Goal: Task Accomplishment & Management: Complete application form

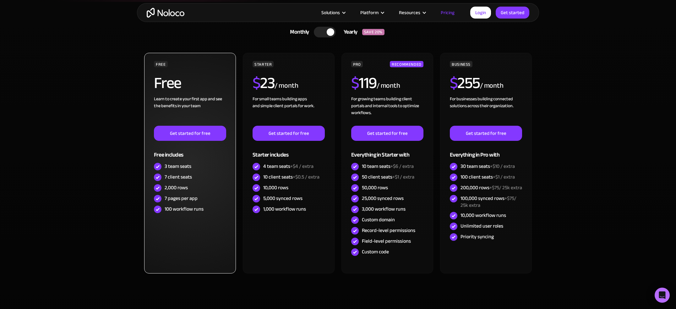
scroll to position [161, 0]
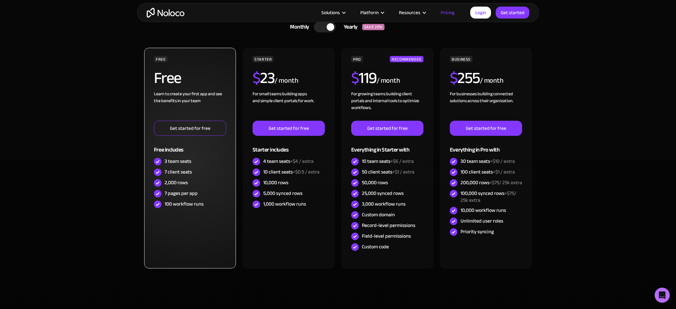
click at [182, 124] on link "Get started for free" at bounding box center [190, 128] width 72 height 15
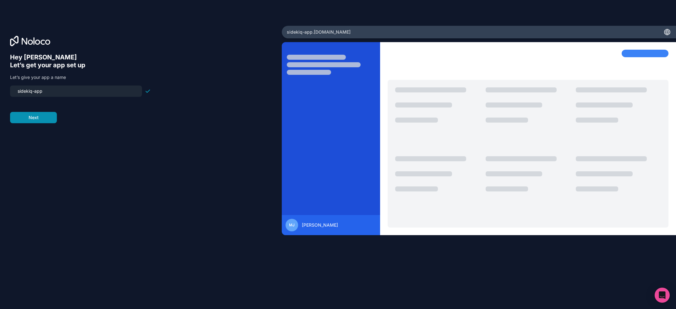
click at [53, 122] on button "Next" at bounding box center [33, 117] width 47 height 11
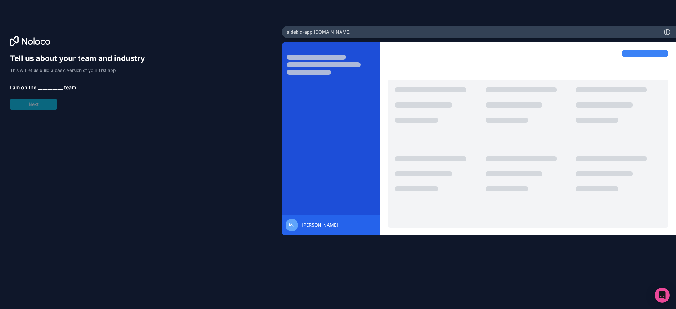
click at [47, 88] on span "__________" at bounding box center [50, 88] width 25 height 8
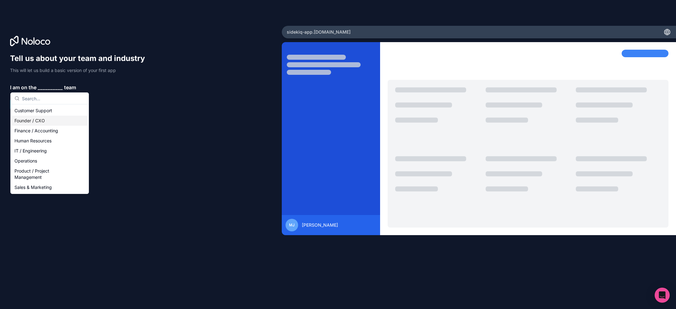
click at [48, 121] on div "Founder / CXO" at bounding box center [49, 121] width 75 height 10
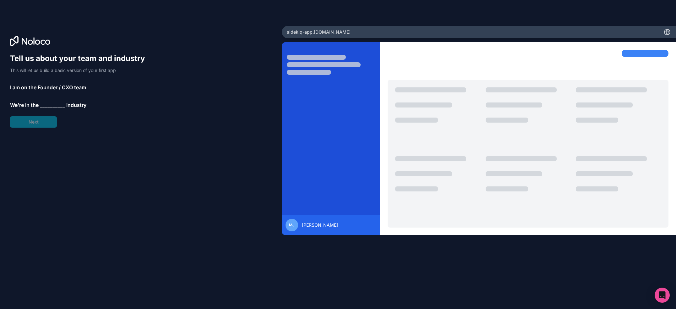
click at [52, 107] on span "__________" at bounding box center [52, 105] width 25 height 8
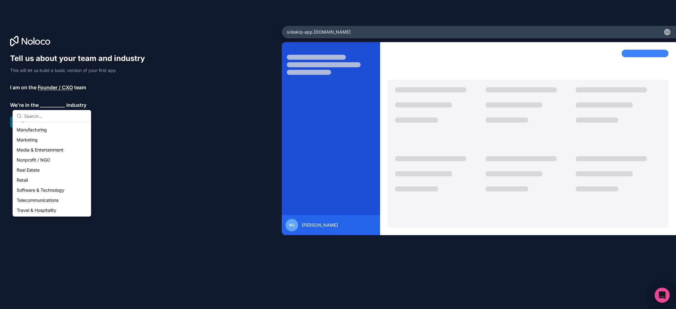
scroll to position [90, 0]
click at [49, 168] on div "Real Estate" at bounding box center [51, 169] width 75 height 10
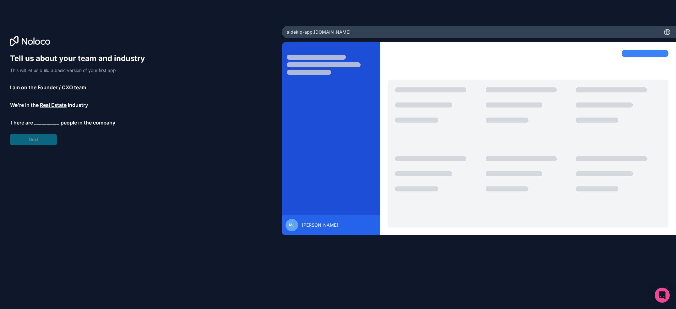
click at [45, 119] on span "__________" at bounding box center [46, 123] width 25 height 8
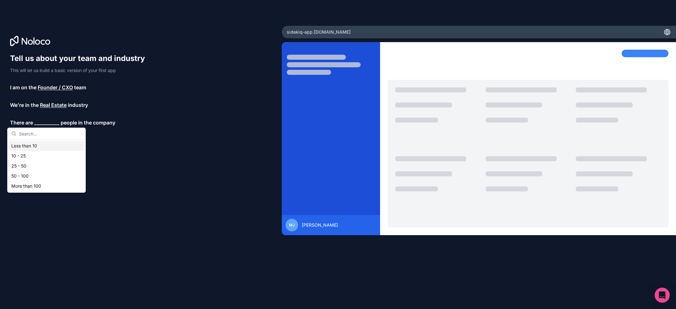
click at [42, 144] on div "Less than 10" at bounding box center [46, 146] width 75 height 10
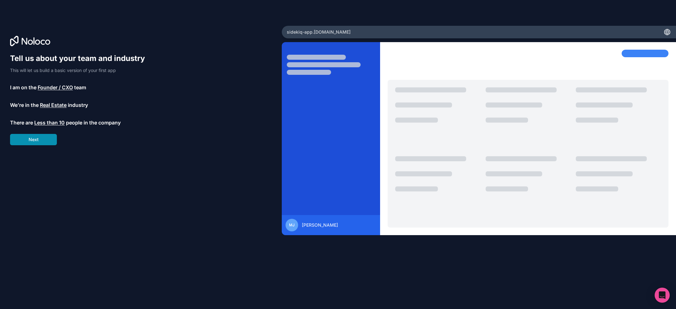
click at [46, 141] on button "Next" at bounding box center [33, 139] width 47 height 11
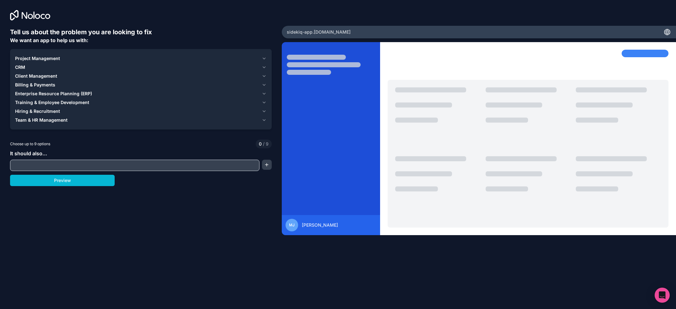
click at [58, 166] on input "text" at bounding box center [135, 165] width 246 height 9
click at [264, 75] on icon "button" at bounding box center [264, 76] width 5 height 5
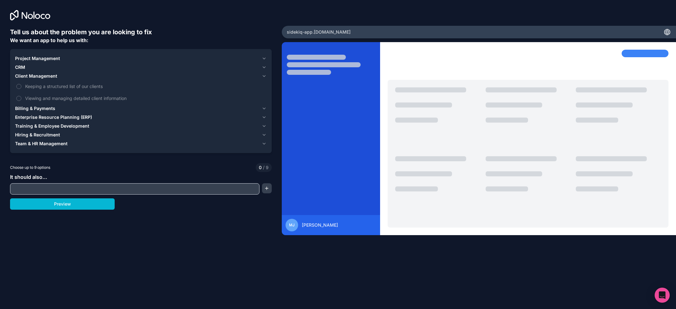
click at [20, 106] on span "Billing & Payments" at bounding box center [35, 108] width 40 height 6
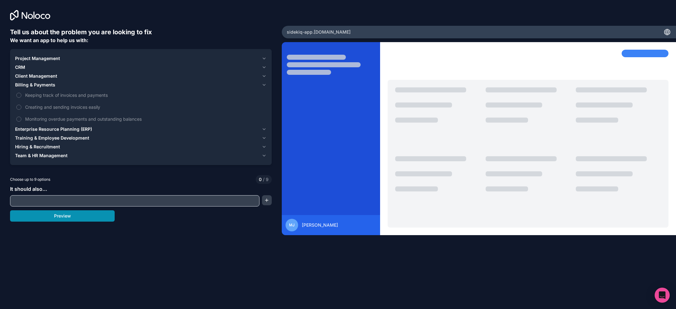
click at [85, 219] on button "Preview" at bounding box center [62, 215] width 105 height 11
click at [47, 61] on span "Project Management" at bounding box center [37, 58] width 45 height 6
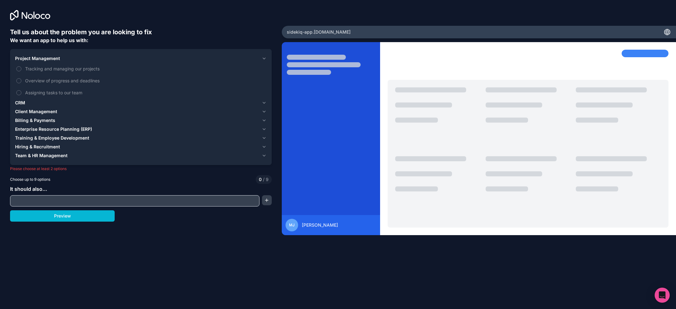
click at [47, 61] on span "Project Management" at bounding box center [37, 58] width 45 height 6
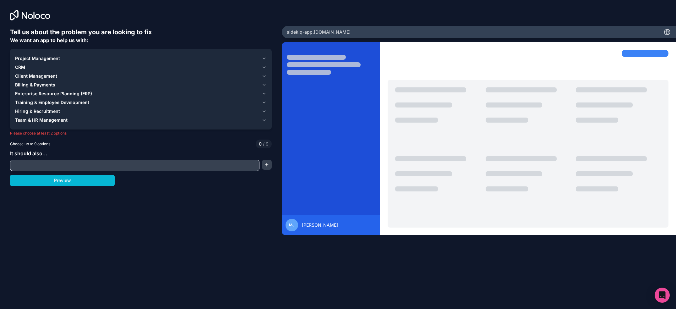
click at [47, 77] on span "Client Management" at bounding box center [36, 76] width 42 height 6
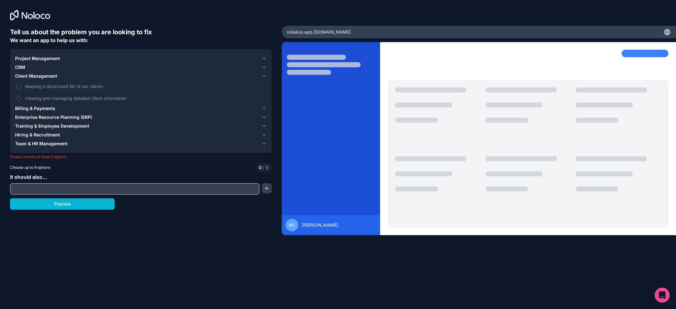
click at [119, 188] on input "text" at bounding box center [135, 188] width 246 height 9
click at [53, 59] on span "Project Management" at bounding box center [37, 58] width 45 height 6
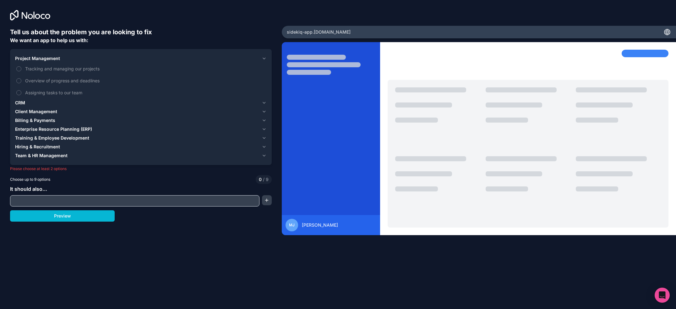
click at [51, 111] on span "Client Management" at bounding box center [36, 111] width 42 height 6
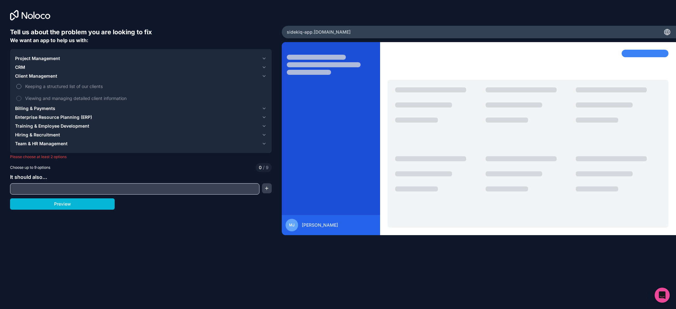
click at [44, 84] on span "Keeping a structured list of our clients" at bounding box center [145, 86] width 240 height 7
click at [21, 84] on button "Keeping a structured list of our clients" at bounding box center [18, 86] width 5 height 5
click at [44, 101] on span "Viewing and managing detailed client information" at bounding box center [145, 98] width 240 height 7
click at [21, 101] on button "Viewing and managing detailed client information" at bounding box center [18, 98] width 5 height 5
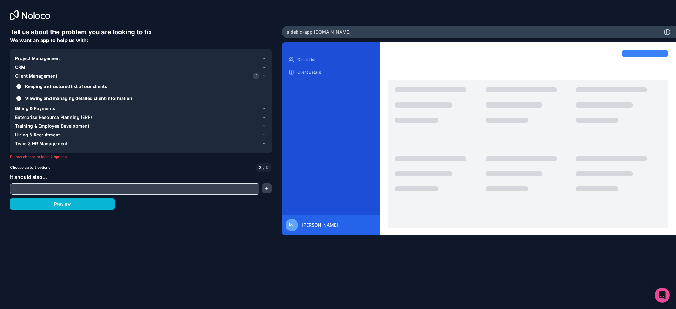
click at [76, 188] on input "text" at bounding box center [135, 188] width 246 height 9
type input "Client portal"
drag, startPoint x: 90, startPoint y: 218, endPoint x: 90, endPoint y: 212, distance: 5.7
click at [90, 213] on div "Tell us about the problem you are looking to fix We want an app to help us with…" at bounding box center [141, 138] width 262 height 220
click at [90, 208] on button "Preview" at bounding box center [62, 203] width 105 height 11
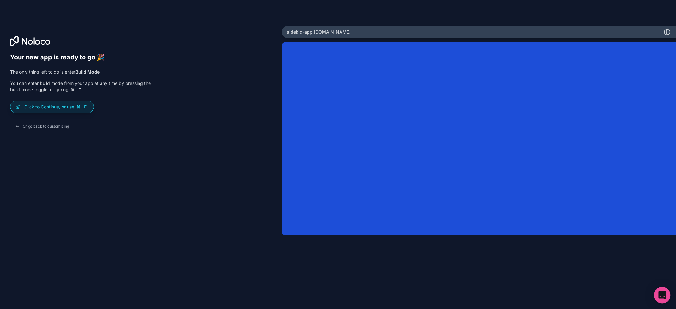
click at [658, 291] on div "Open Intercom Messenger" at bounding box center [662, 295] width 17 height 17
